Goal: Transaction & Acquisition: Purchase product/service

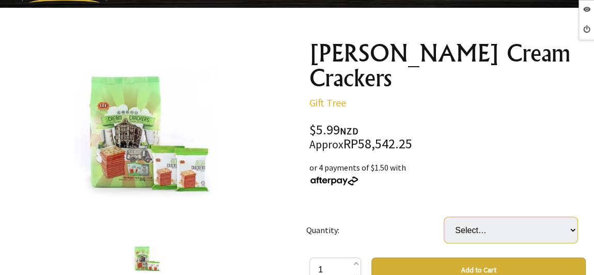
click at [499, 217] on select "Select… 18 (+ $101.83)" at bounding box center [510, 230] width 133 height 26
